Goal: Task Accomplishment & Management: Use online tool/utility

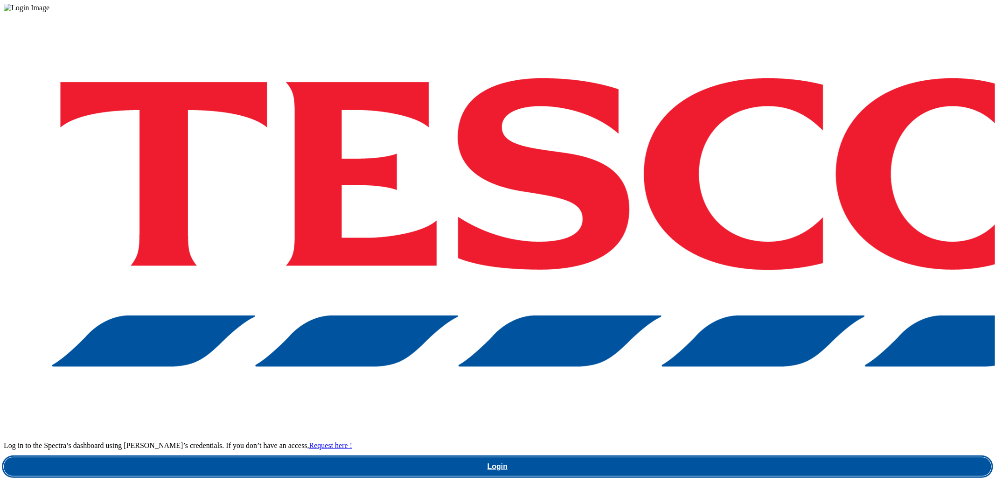
click at [715, 457] on link "Login" at bounding box center [498, 466] width 988 height 19
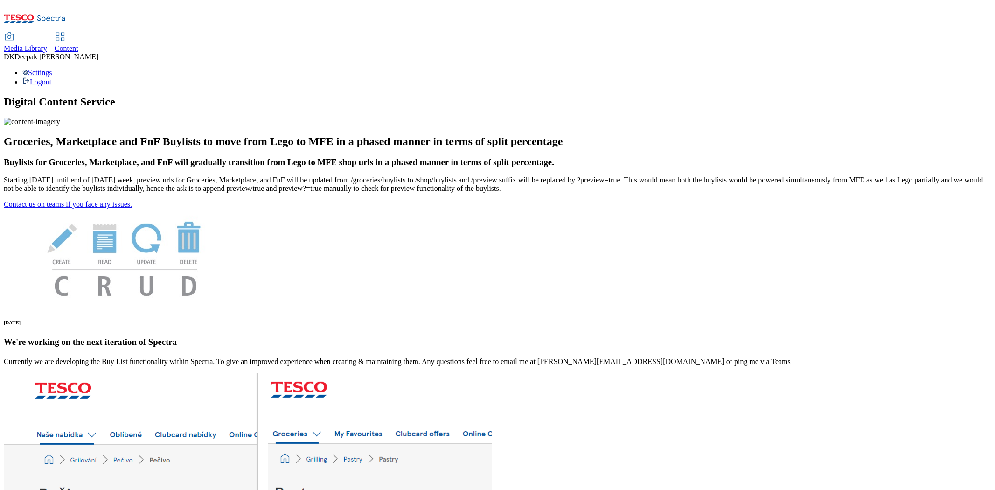
click at [78, 44] on span "Content" at bounding box center [67, 48] width 24 height 8
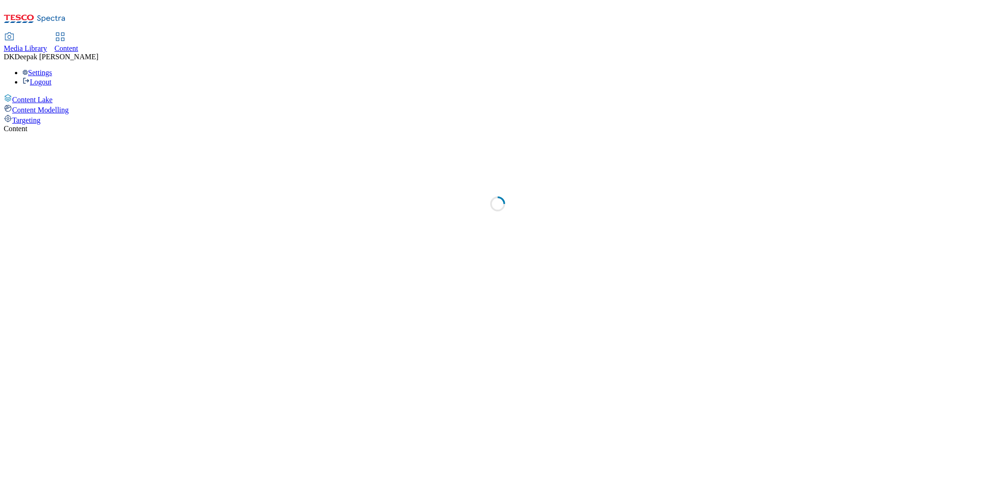
select select "ghs-uk"
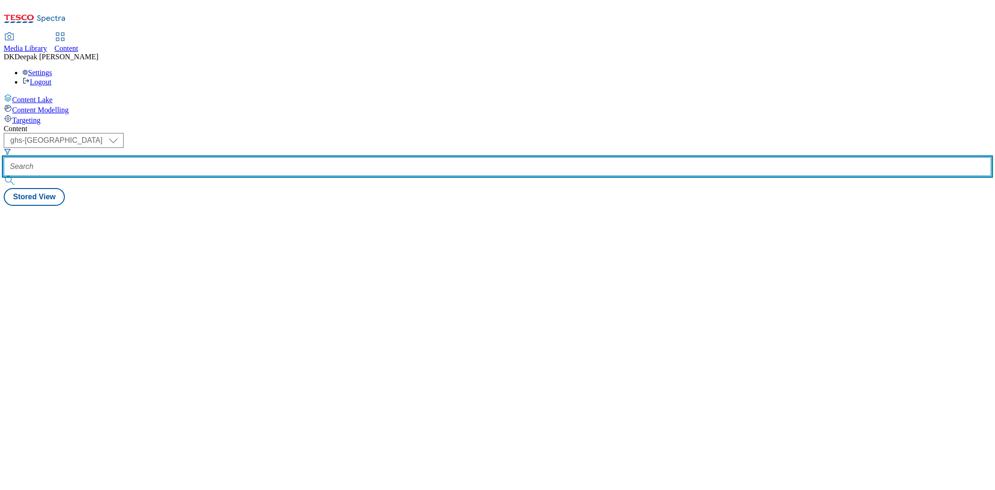
click at [247, 157] on input "text" at bounding box center [498, 166] width 988 height 19
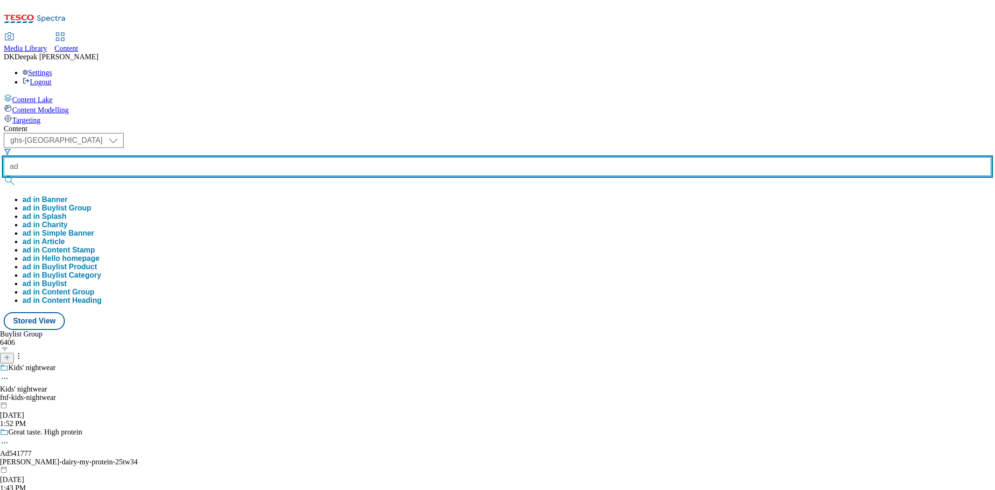
paste input "541777"
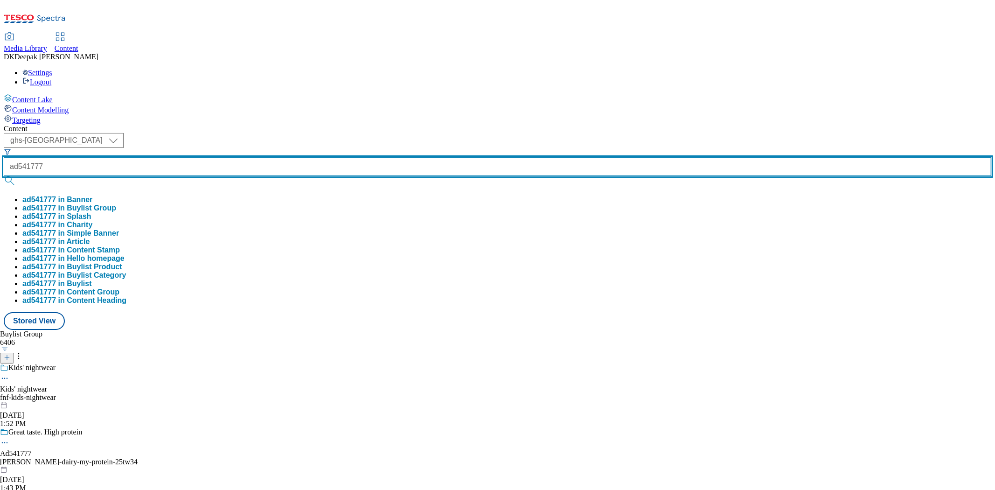
type input "ad541777"
click at [4, 176] on button "submit" at bounding box center [10, 180] width 13 height 9
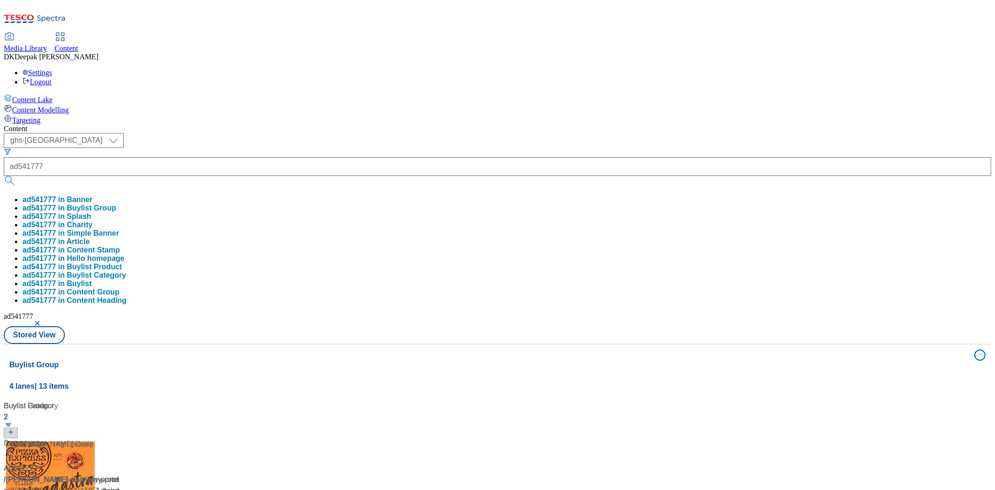
click at [120, 439] on div "Ad541777 / muller-dairy-my-protein-25tw34 / muller-dairy Oct 1, 2025 1:43 PM" at bounding box center [62, 484] width 117 height 91
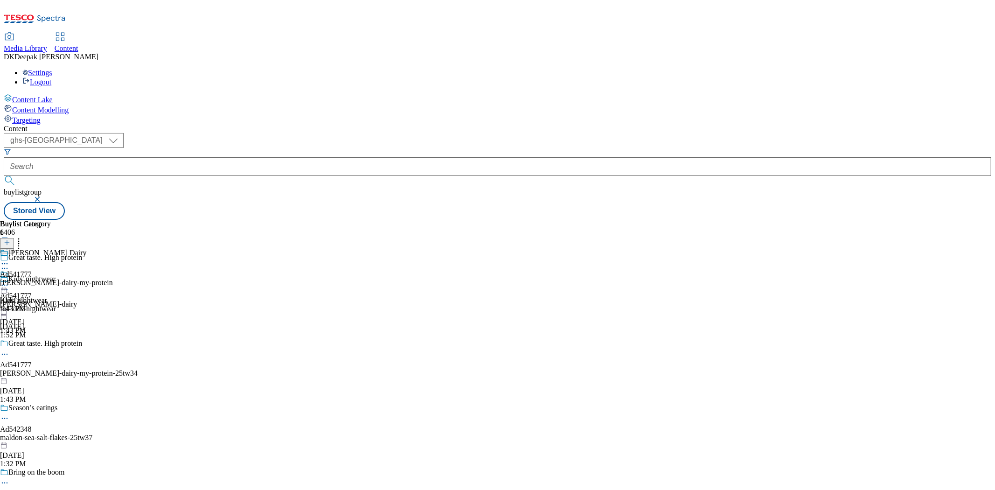
click at [9, 349] on icon at bounding box center [4, 353] width 9 height 9
click at [43, 368] on button "Edit" at bounding box center [31, 373] width 25 height 11
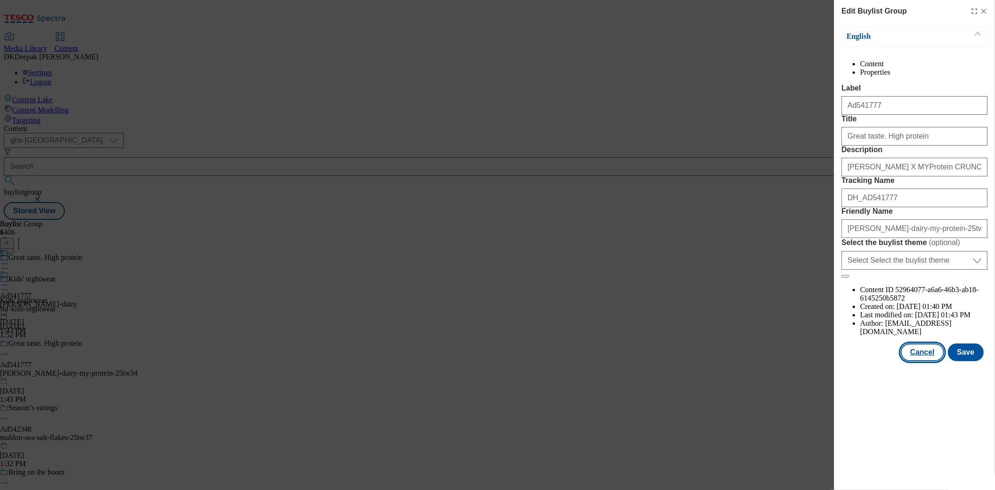
drag, startPoint x: 915, startPoint y: 391, endPoint x: 861, endPoint y: 361, distance: 62.0
click at [915, 361] on button "Cancel" at bounding box center [922, 352] width 43 height 18
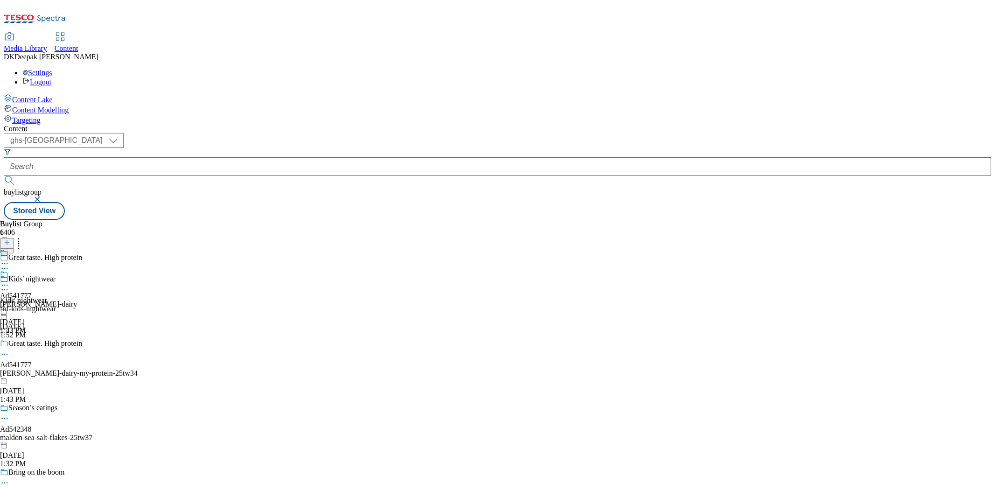
click at [77, 300] on div "muller-dairy" at bounding box center [38, 304] width 77 height 8
click at [9, 280] on icon at bounding box center [4, 284] width 9 height 9
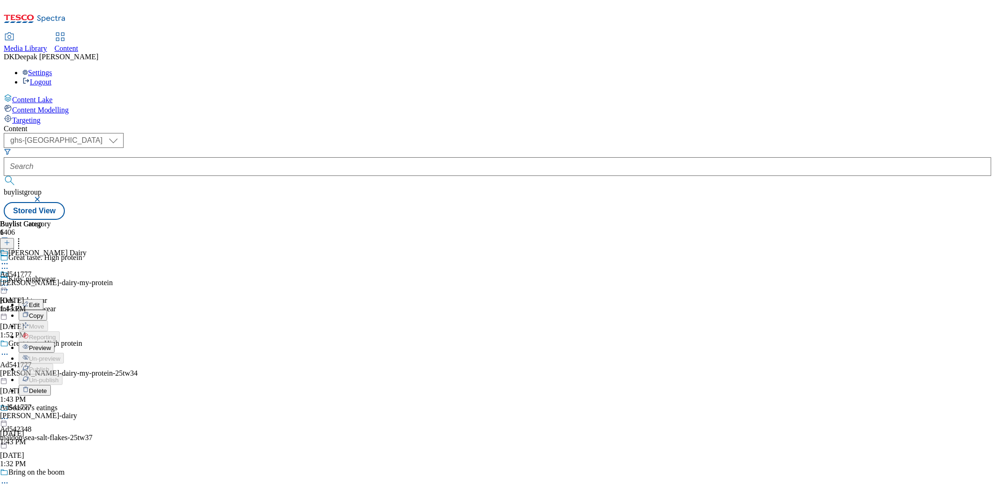
click at [43, 299] on button "Edit" at bounding box center [31, 304] width 25 height 11
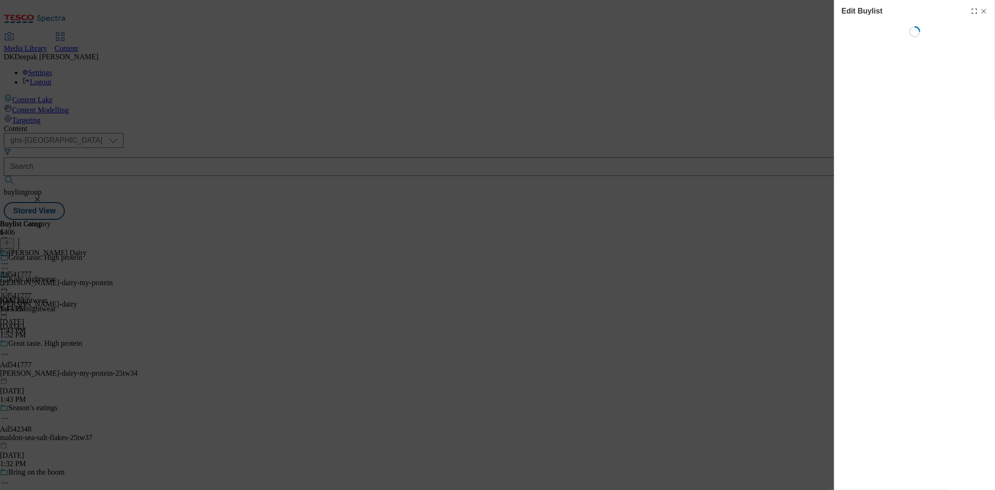
select select "tactical"
select select "supplier funded short term 1-3 weeks"
select select "dunnhumby"
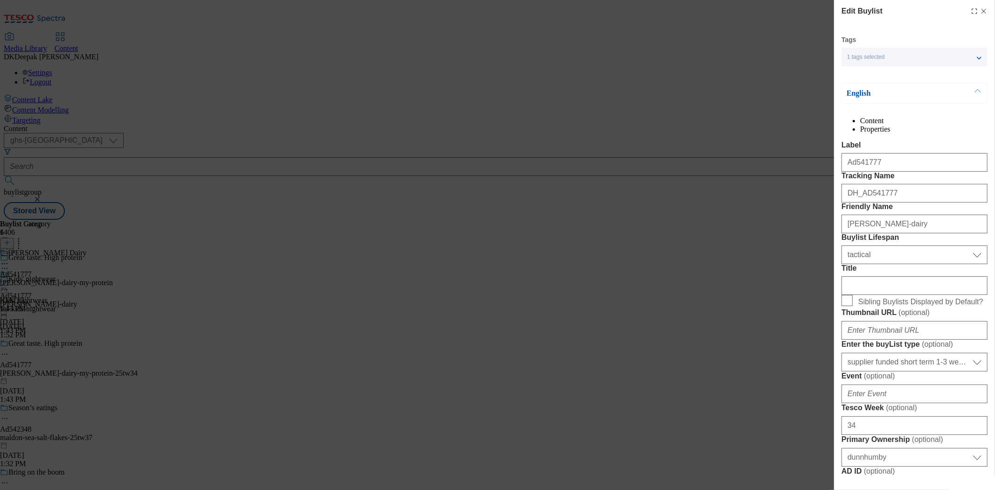
select select "Banner"
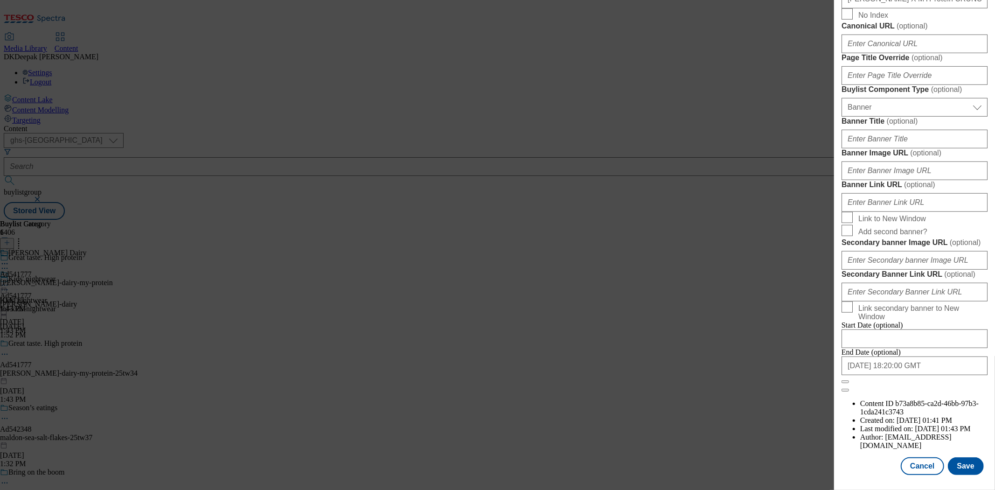
scroll to position [873, 0]
click at [915, 460] on button "Cancel" at bounding box center [922, 466] width 43 height 18
select select "tactical"
select select "supplier funded short term 1-3 weeks"
select select "dunnhumby"
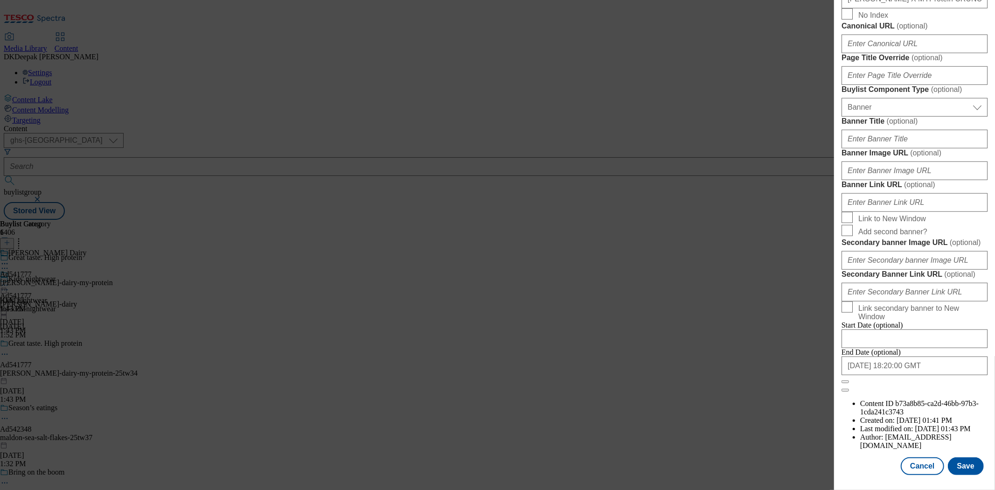
select select "Banner"
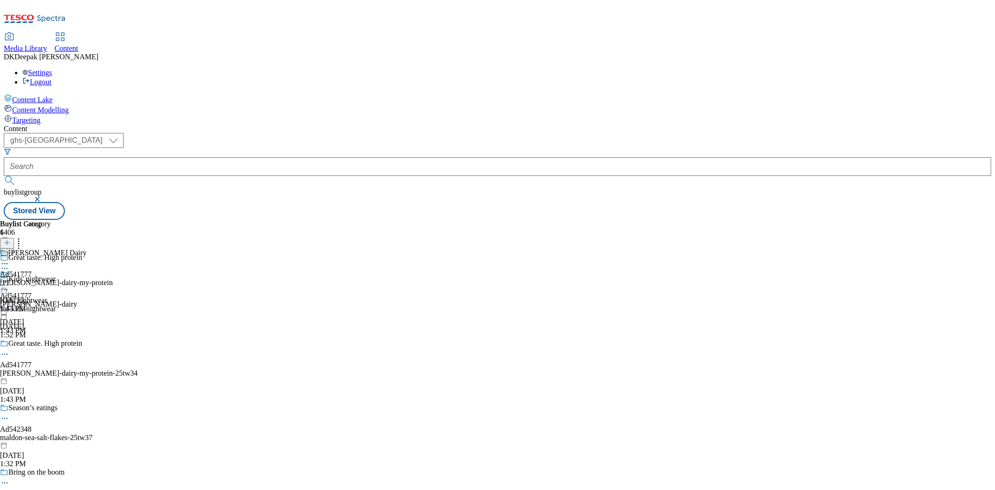
scroll to position [664, 0]
click at [113, 279] on div "muller-dairy-my-protein" at bounding box center [56, 283] width 113 height 8
click at [9, 280] on icon at bounding box center [4, 284] width 9 height 9
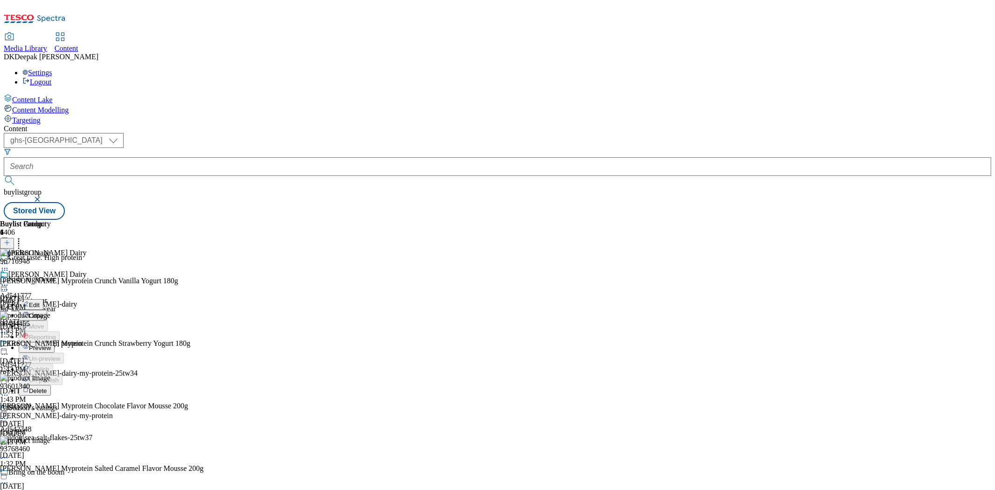
click at [43, 299] on button "Edit" at bounding box center [31, 304] width 25 height 11
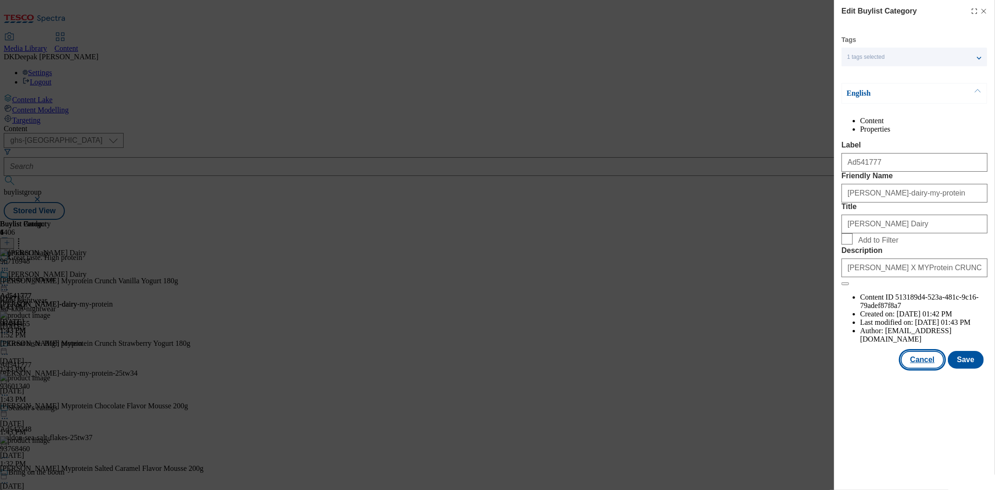
click at [936, 369] on button "Cancel" at bounding box center [922, 360] width 43 height 18
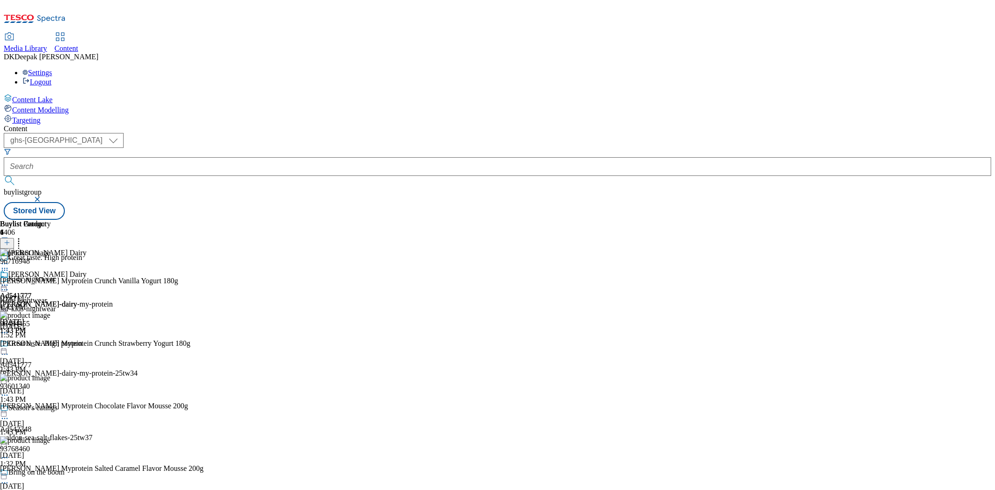
click at [9, 280] on icon at bounding box center [4, 284] width 9 height 9
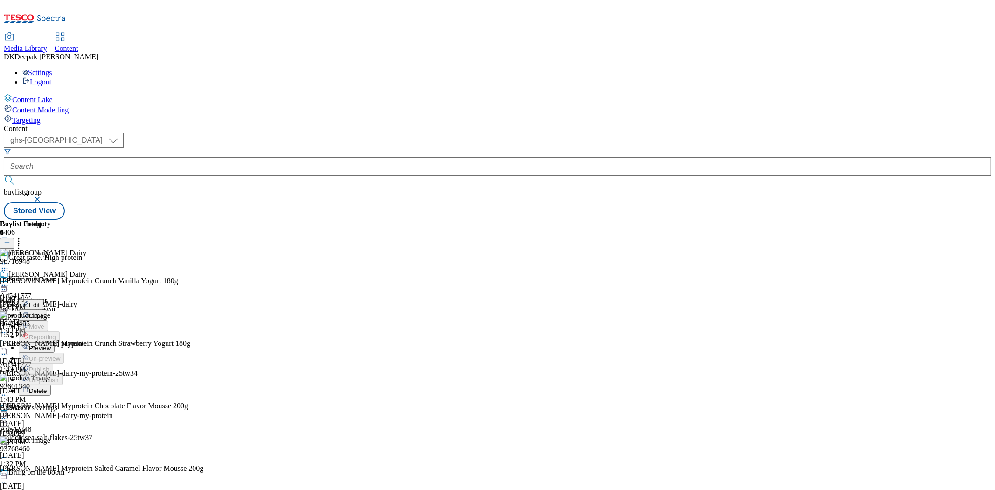
click at [51, 344] on span "Preview" at bounding box center [40, 347] width 22 height 7
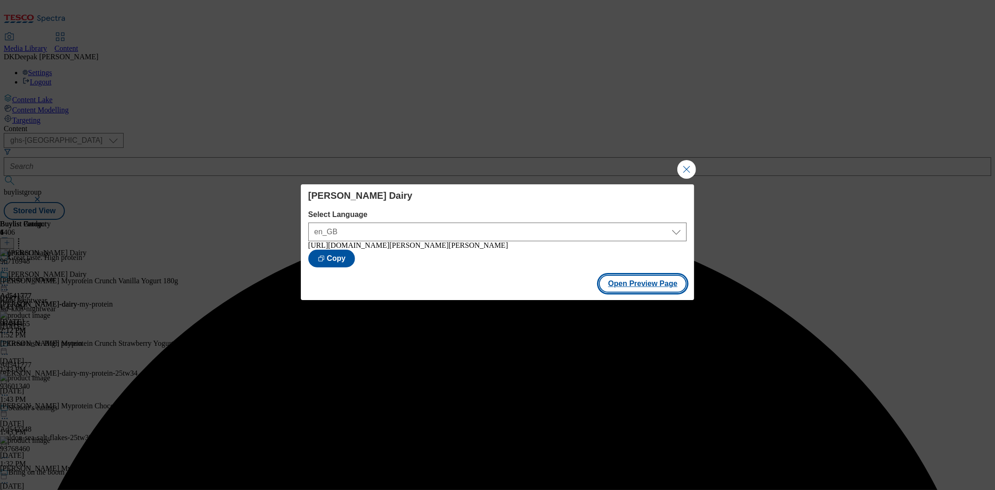
click at [659, 293] on button "Open Preview Page" at bounding box center [643, 284] width 88 height 18
click at [684, 169] on button "Close Modal" at bounding box center [686, 169] width 19 height 19
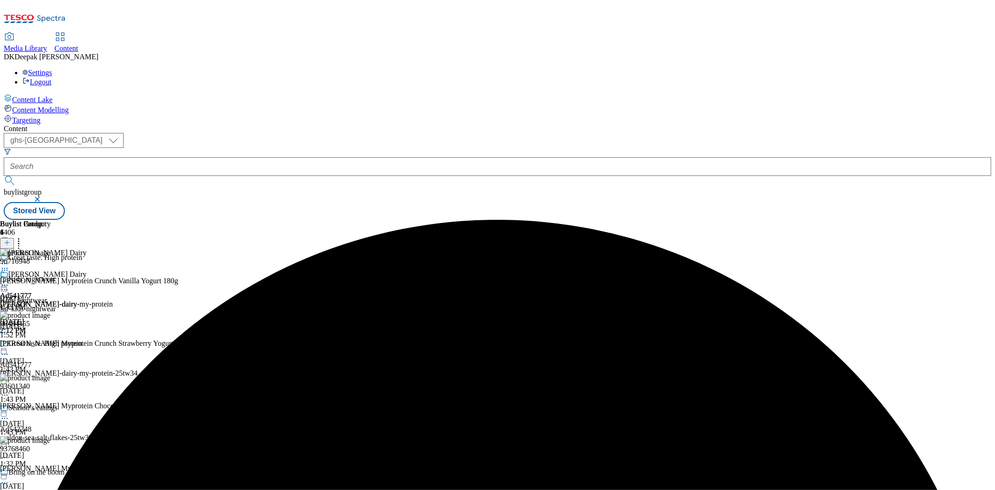
click at [113, 280] on div at bounding box center [56, 285] width 113 height 11
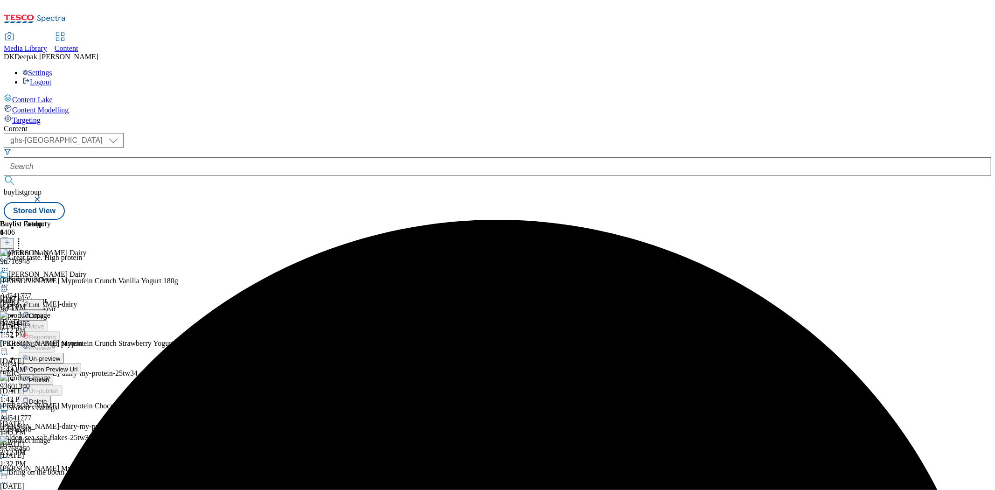
click at [49, 377] on span "Publish" at bounding box center [39, 380] width 21 height 7
